Goal: Information Seeking & Learning: Learn about a topic

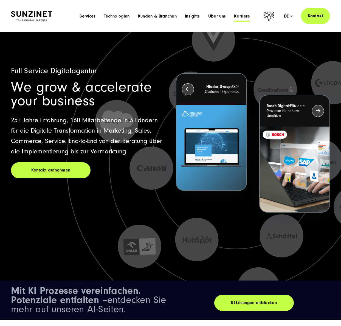
click at [241, 14] on span "Karriere" at bounding box center [242, 15] width 16 height 5
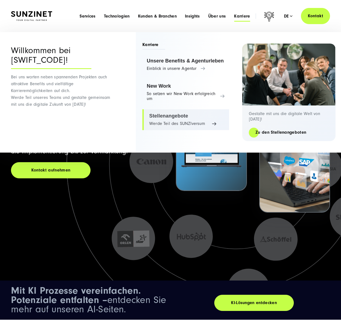
click at [166, 121] on link "Stellenangebote Werde Teil des SUNZIversum" at bounding box center [185, 119] width 87 height 21
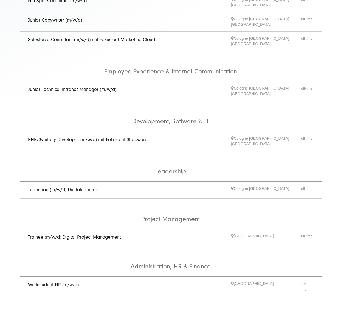
scroll to position [219, 0]
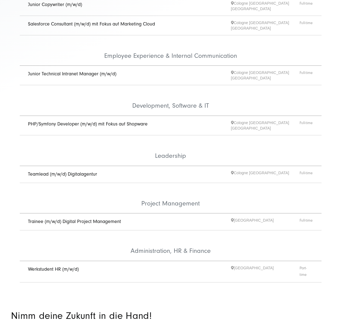
click at [55, 267] on link "Werkstudent HR (m/w/d)" at bounding box center [53, 270] width 51 height 6
